Goal: Book appointment/travel/reservation

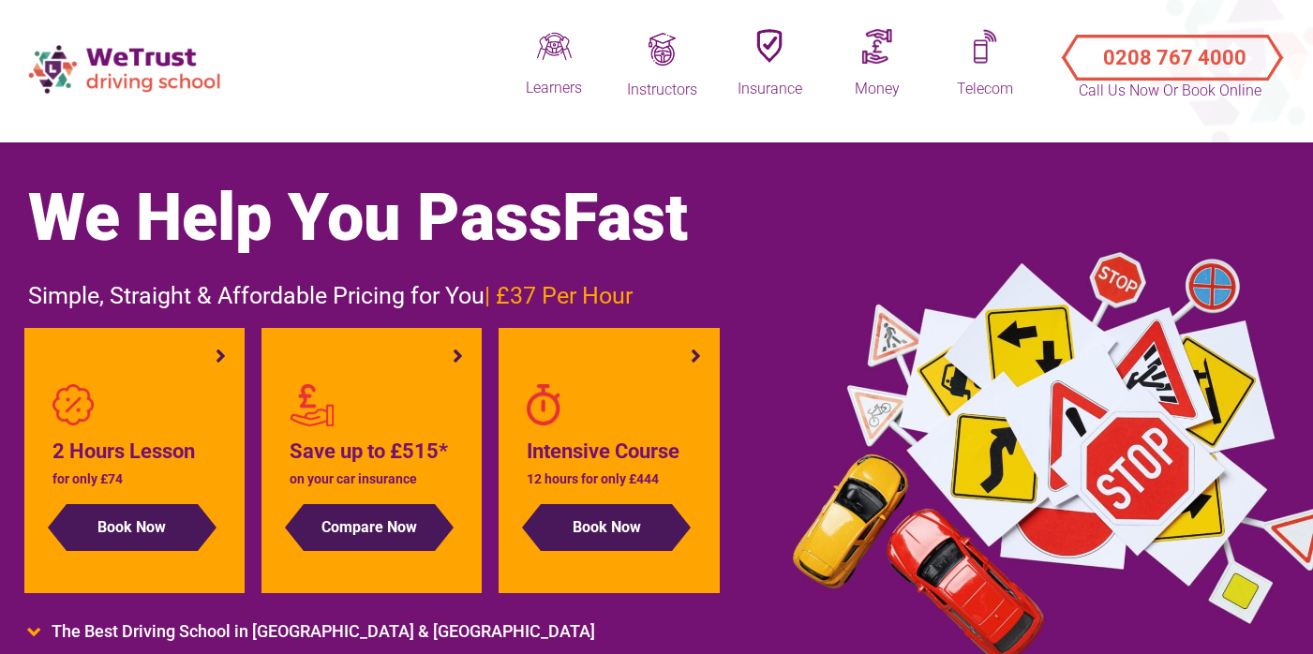
click at [150, 70] on img at bounding box center [126, 69] width 215 height 67
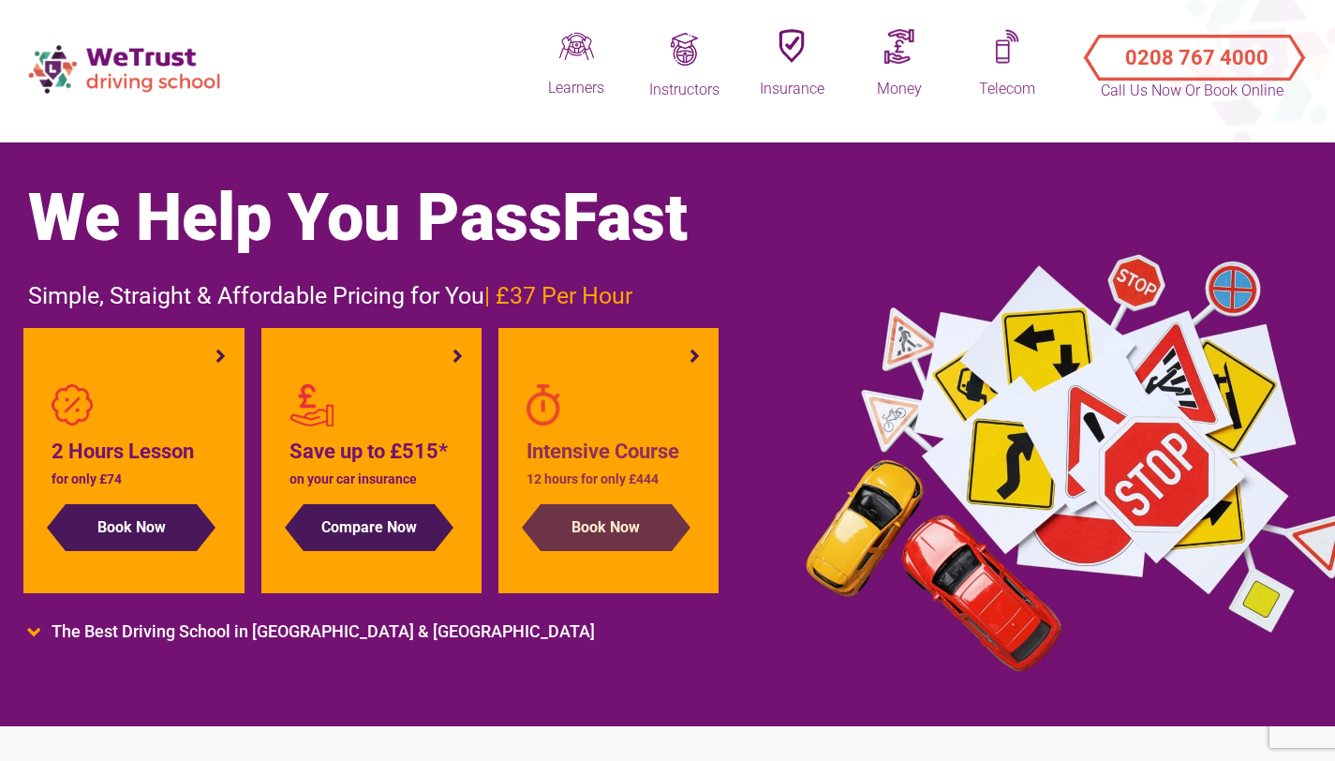
click at [623, 532] on button "Book Now" at bounding box center [606, 527] width 131 height 47
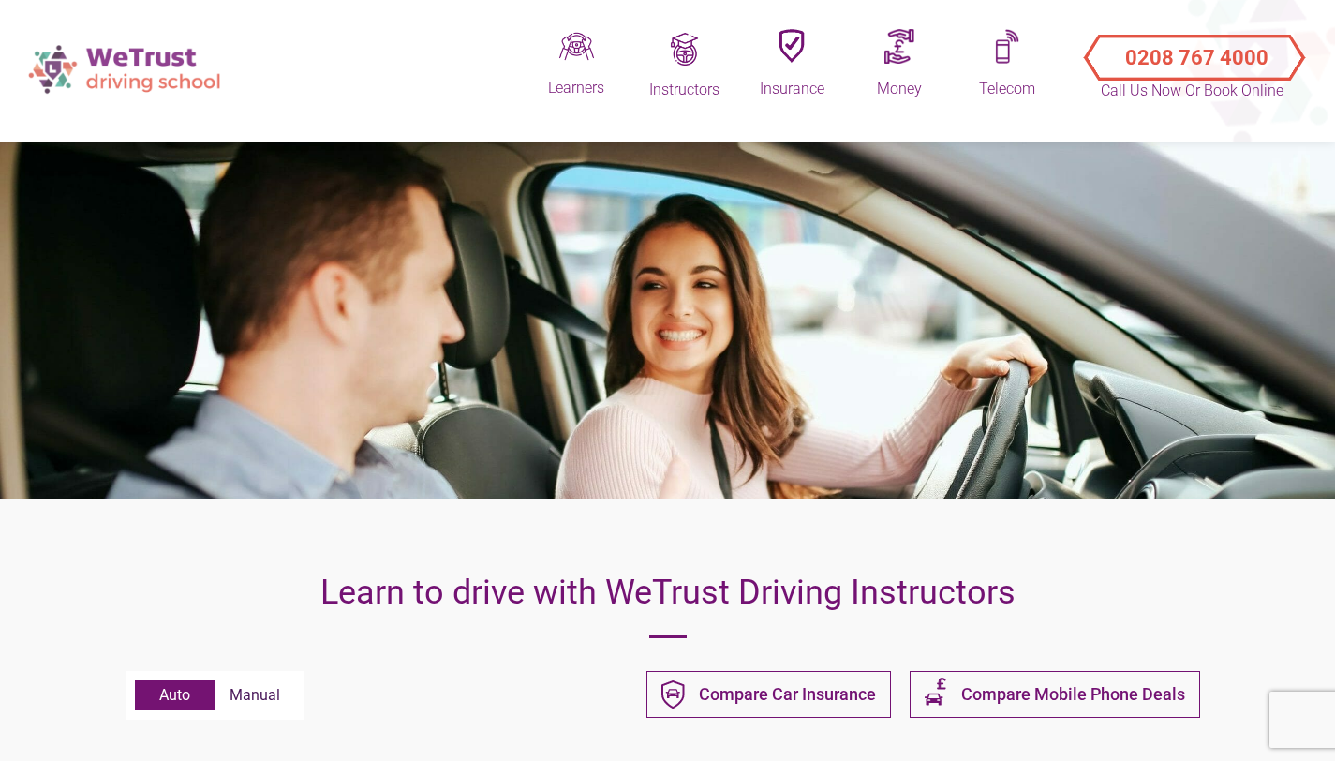
click at [137, 66] on img at bounding box center [126, 69] width 215 height 67
